Goal: Task Accomplishment & Management: Use online tool/utility

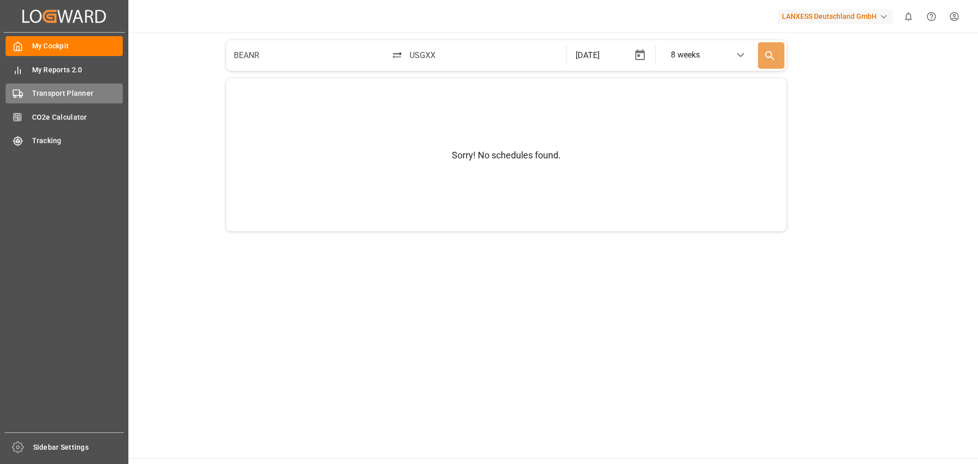
click at [59, 96] on span "Transport Planner" at bounding box center [77, 93] width 91 height 11
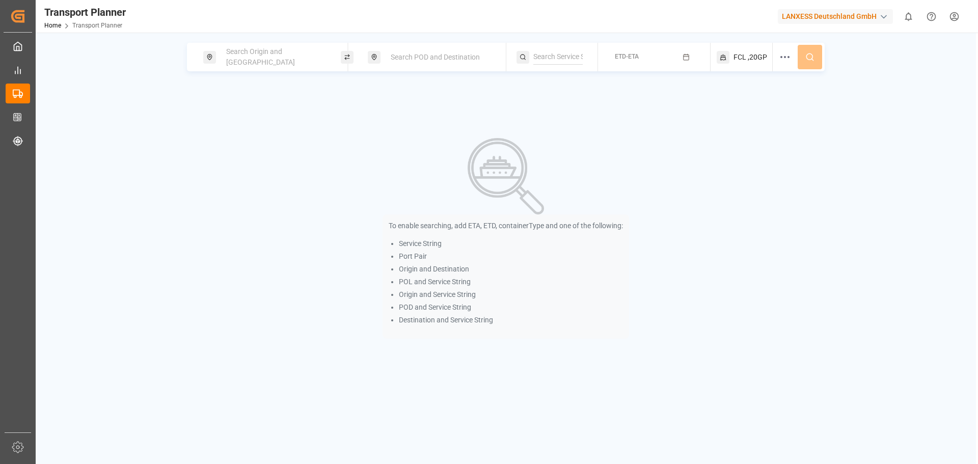
click at [260, 69] on div "Search Origin and [GEOGRAPHIC_DATA]" at bounding box center [272, 57] width 138 height 29
click at [260, 67] on div "Search Origin and [GEOGRAPHIC_DATA]" at bounding box center [272, 57] width 138 height 29
click at [260, 61] on span "Search Origin and [GEOGRAPHIC_DATA]" at bounding box center [260, 56] width 69 height 19
click at [255, 105] on input at bounding box center [266, 112] width 102 height 15
click at [248, 132] on input at bounding box center [266, 138] width 102 height 15
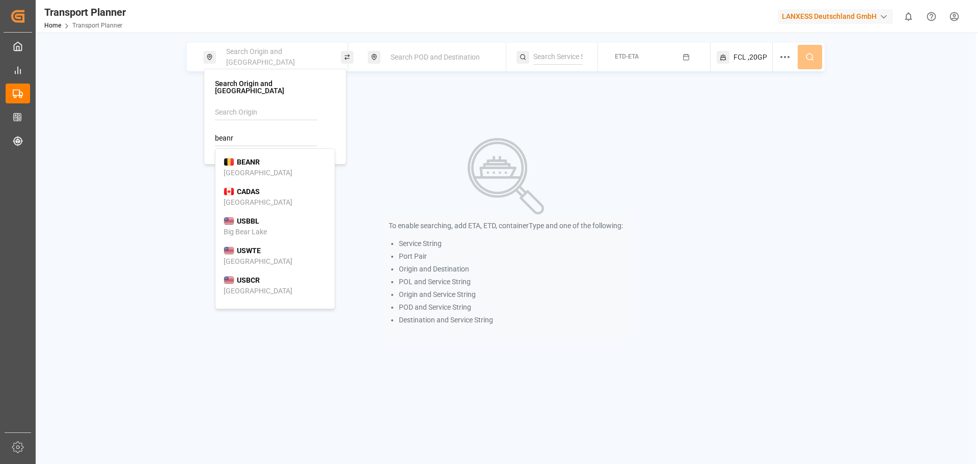
click at [258, 158] on b "BEANR" at bounding box center [248, 162] width 23 height 8
type input "BEANR"
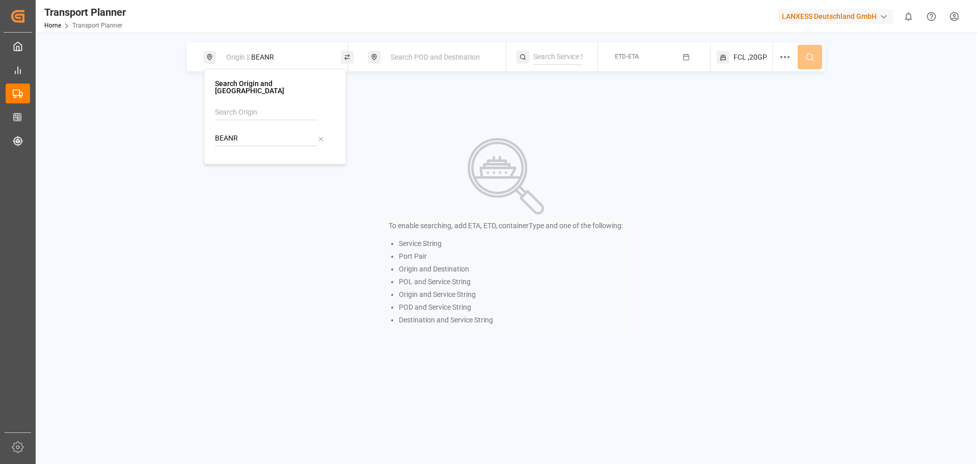
click at [398, 63] on div "Search POD and Destination" at bounding box center [440, 57] width 110 height 19
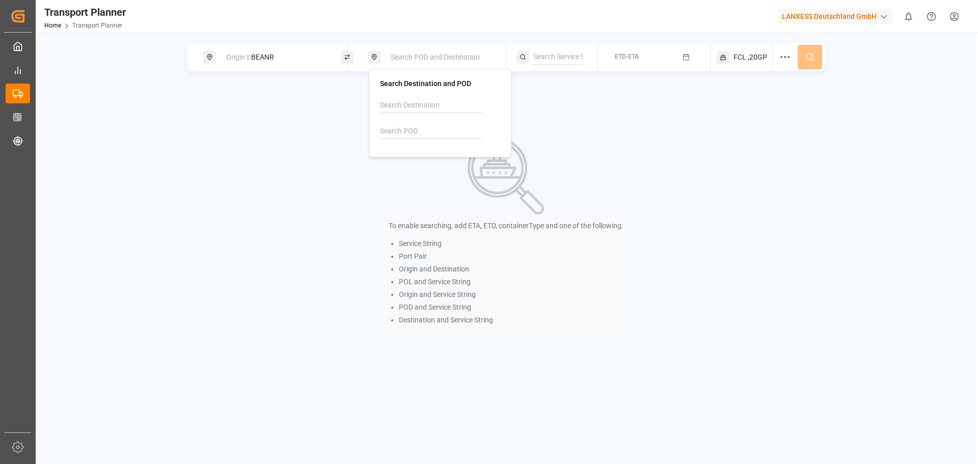
click at [397, 123] on div at bounding box center [440, 122] width 120 height 48
click at [393, 131] on input at bounding box center [431, 131] width 102 height 15
click at [443, 157] on div "TRTEK Tekirdag" at bounding box center [440, 160] width 103 height 21
type input "TRTEK"
click at [658, 52] on button "ETD-ETA" at bounding box center [654, 57] width 100 height 20
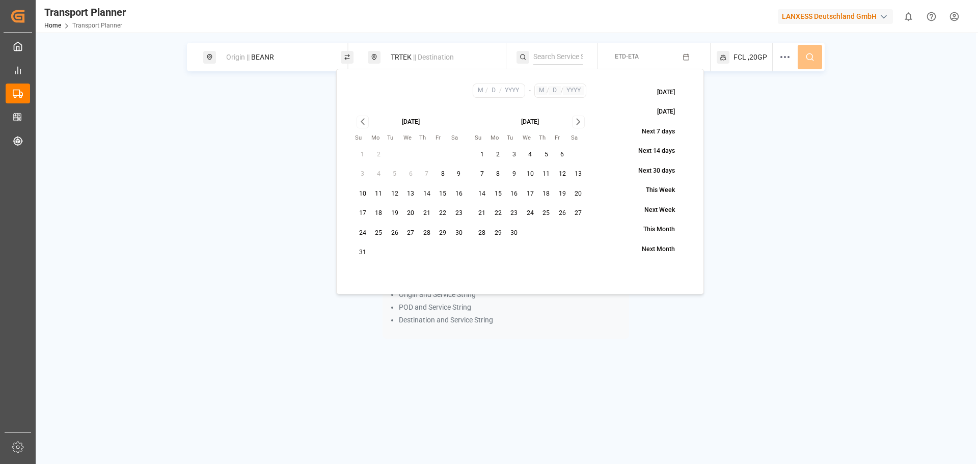
click at [426, 231] on button "28" at bounding box center [427, 233] width 16 height 16
type input "8"
type input "28"
type input "2025"
click at [512, 235] on button "30" at bounding box center [514, 233] width 16 height 16
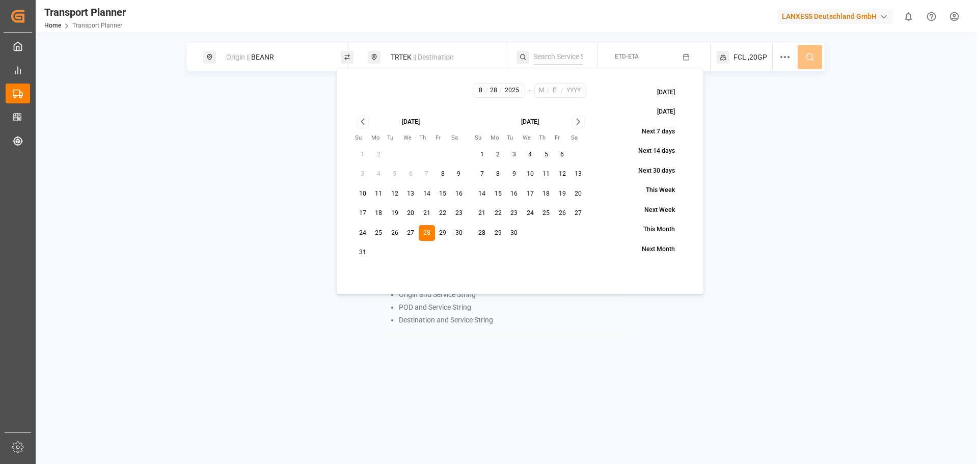
type input "9"
type input "30"
type input "2025"
click at [808, 56] on icon at bounding box center [809, 56] width 9 height 9
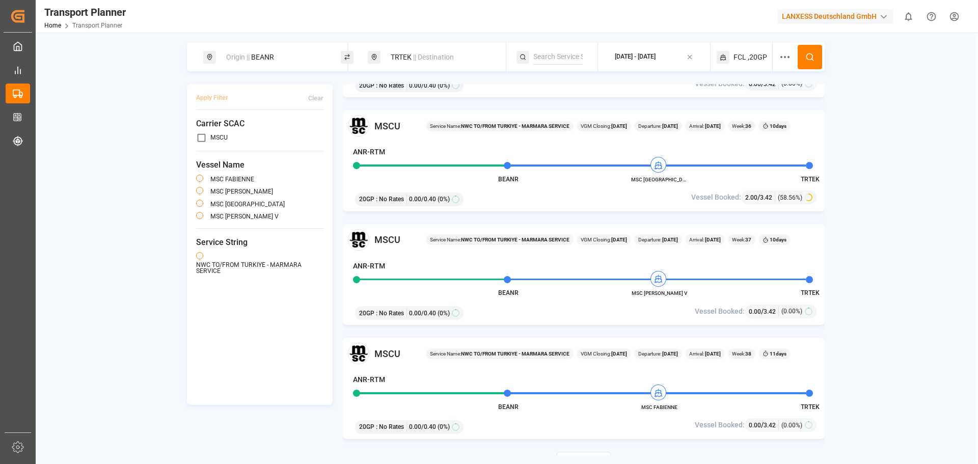
scroll to position [204, 0]
